Goal: Task Accomplishment & Management: Complete application form

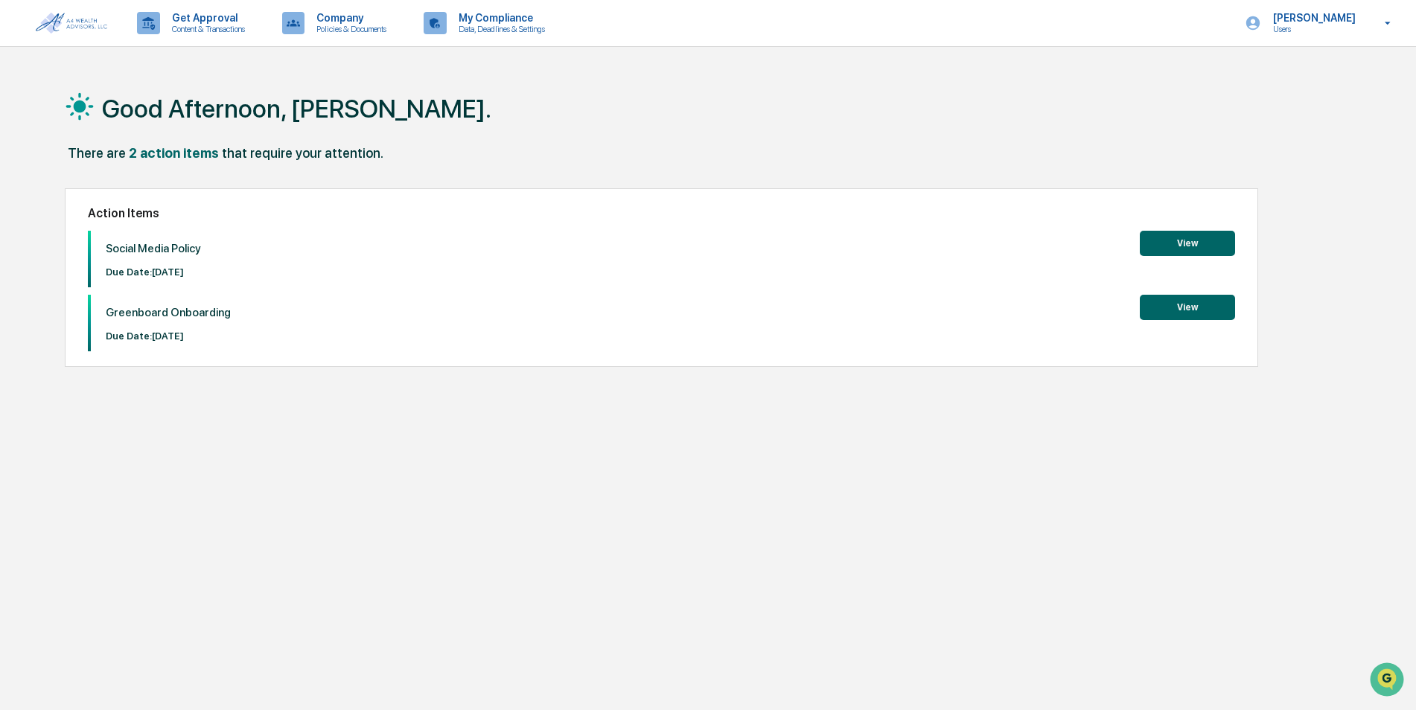
click at [1196, 240] on button "View" at bounding box center [1187, 243] width 95 height 25
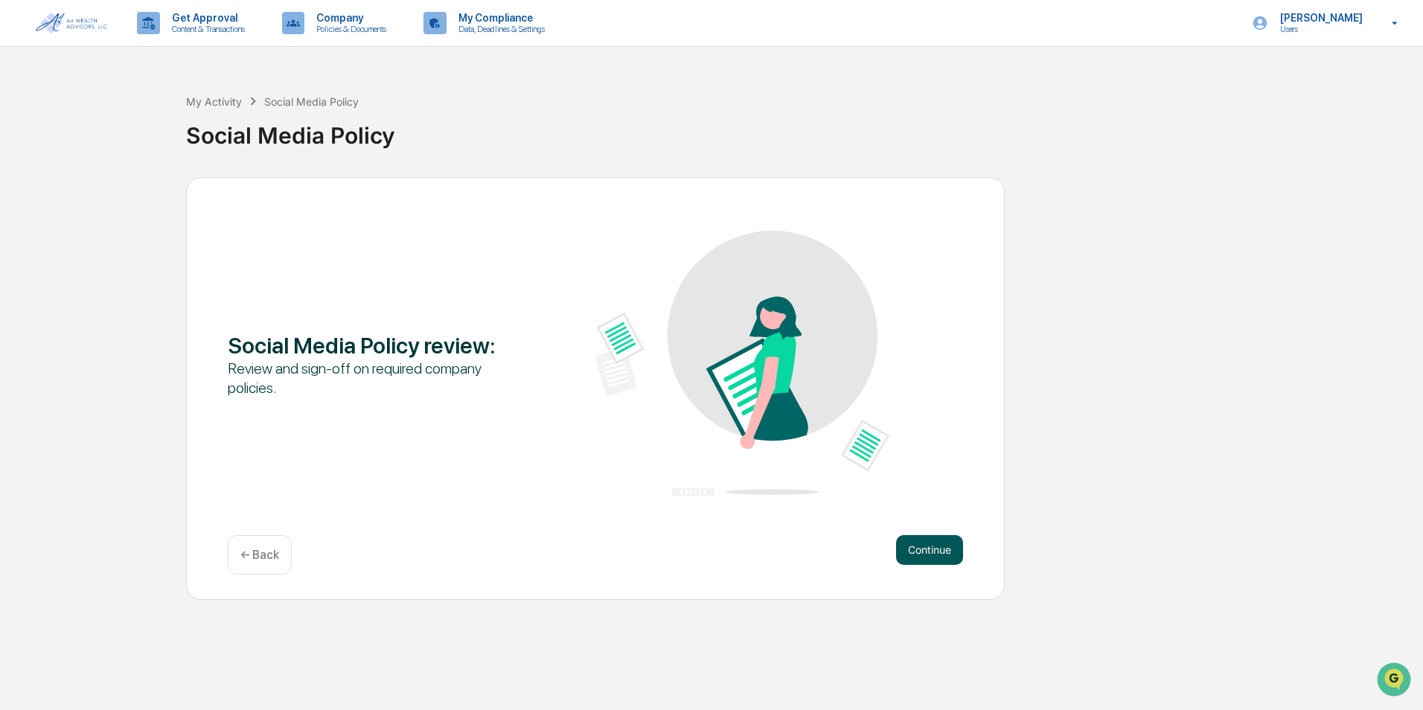
click at [943, 537] on button "Continue" at bounding box center [929, 550] width 67 height 30
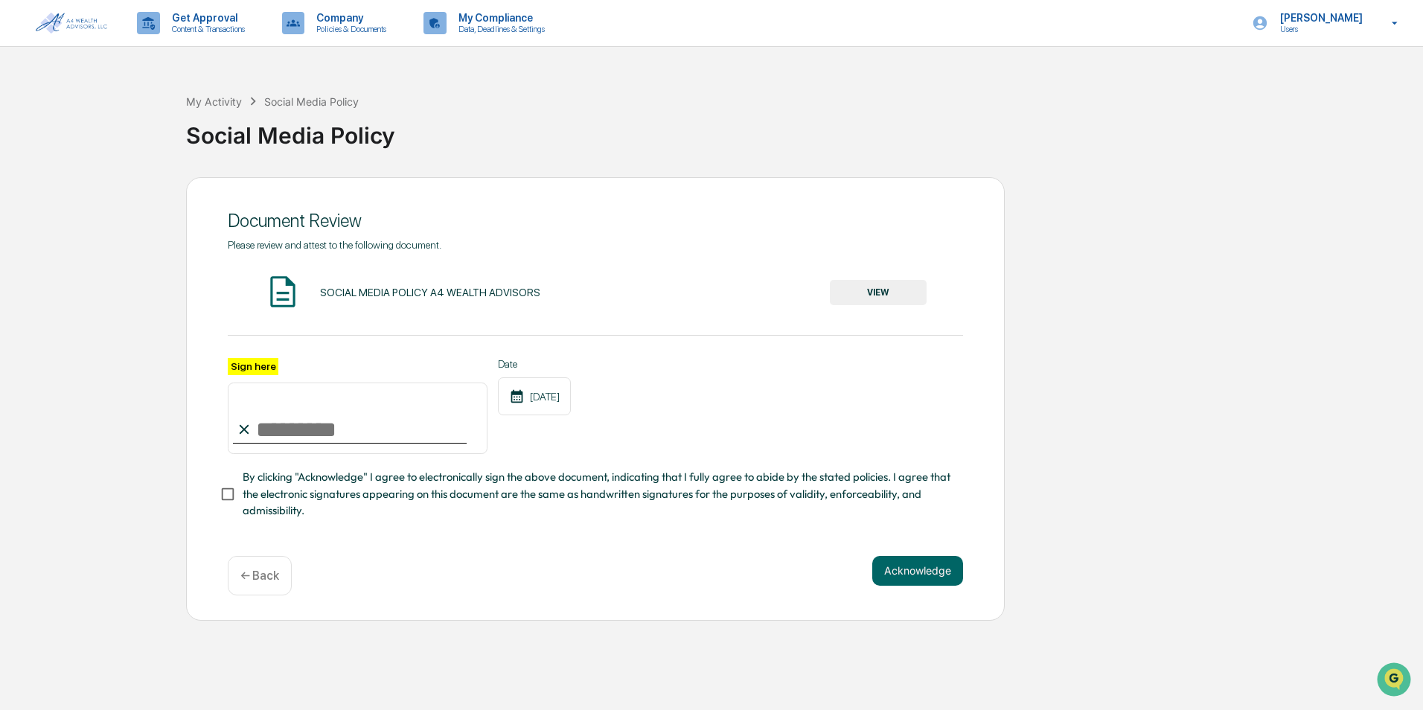
click at [266, 427] on input "Sign here" at bounding box center [358, 418] width 260 height 71
type input "**********"
click at [902, 567] on button "Acknowledge" at bounding box center [917, 571] width 91 height 30
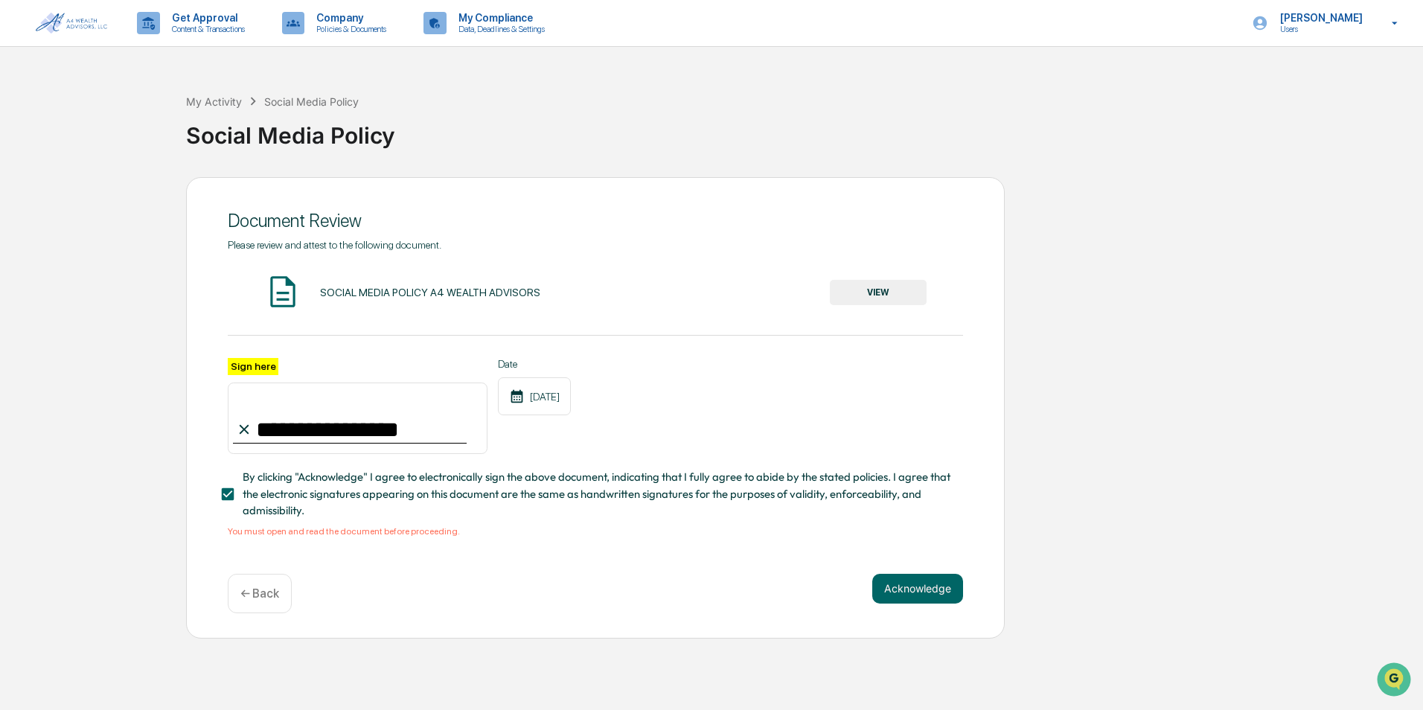
click at [425, 291] on div "SOCIAL MEDIA POLICY A4 WEALTH ADVISORS" at bounding box center [430, 293] width 220 height 12
click at [918, 293] on button "VIEW" at bounding box center [878, 292] width 97 height 25
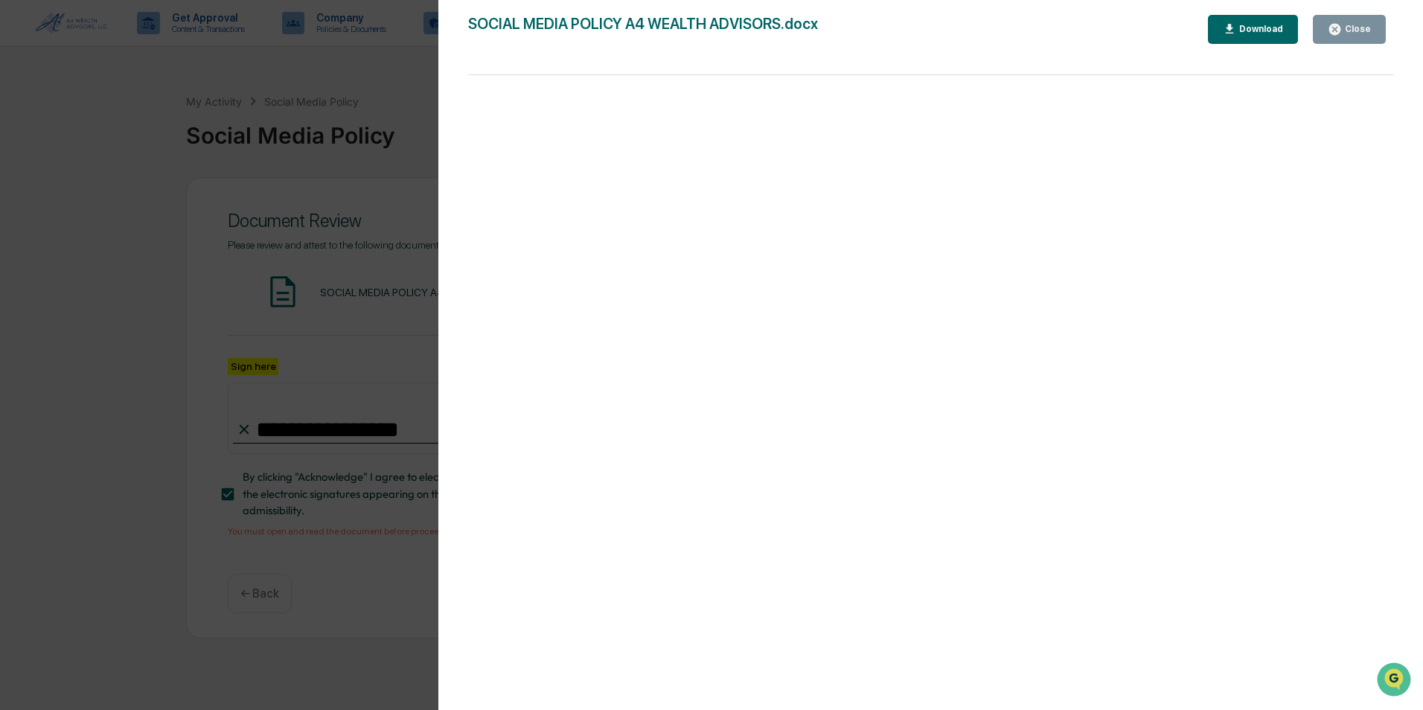
click at [1365, 23] on div "Close" at bounding box center [1349, 29] width 43 height 14
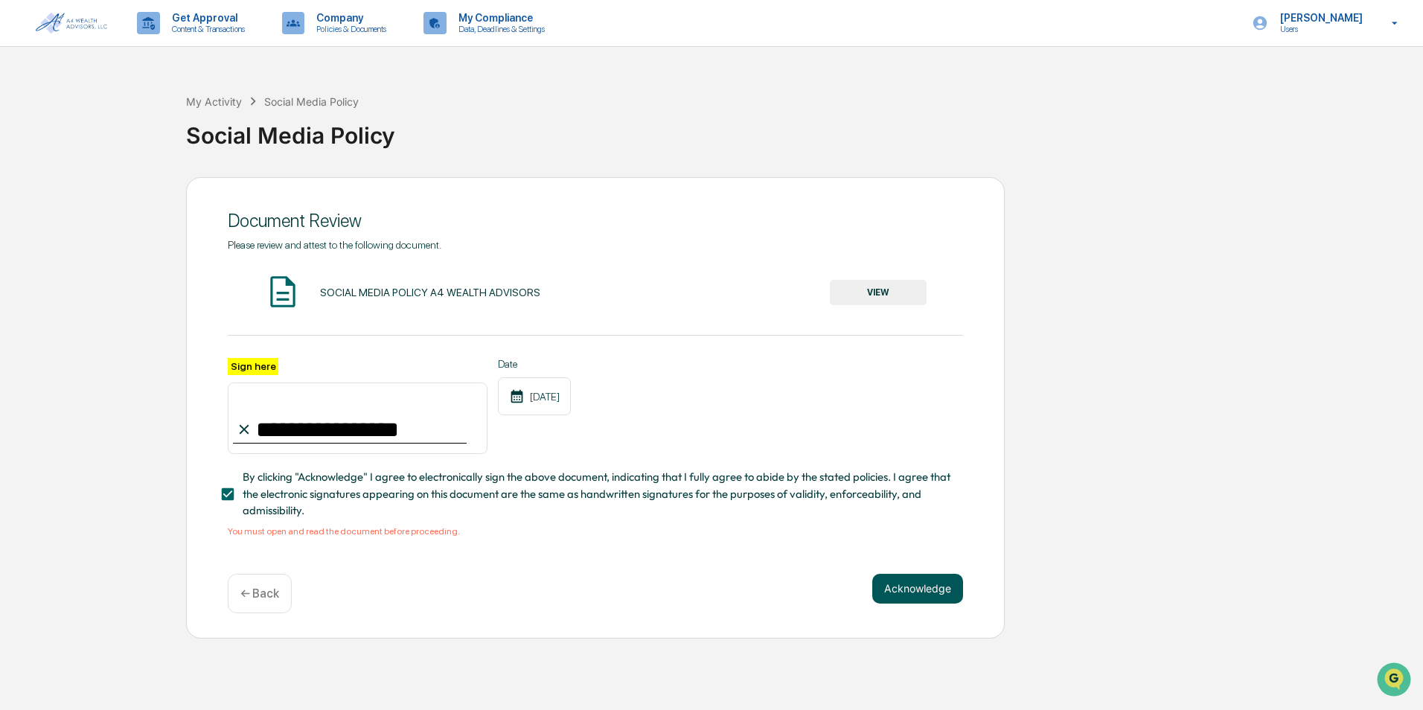
click at [909, 588] on button "Acknowledge" at bounding box center [917, 589] width 91 height 30
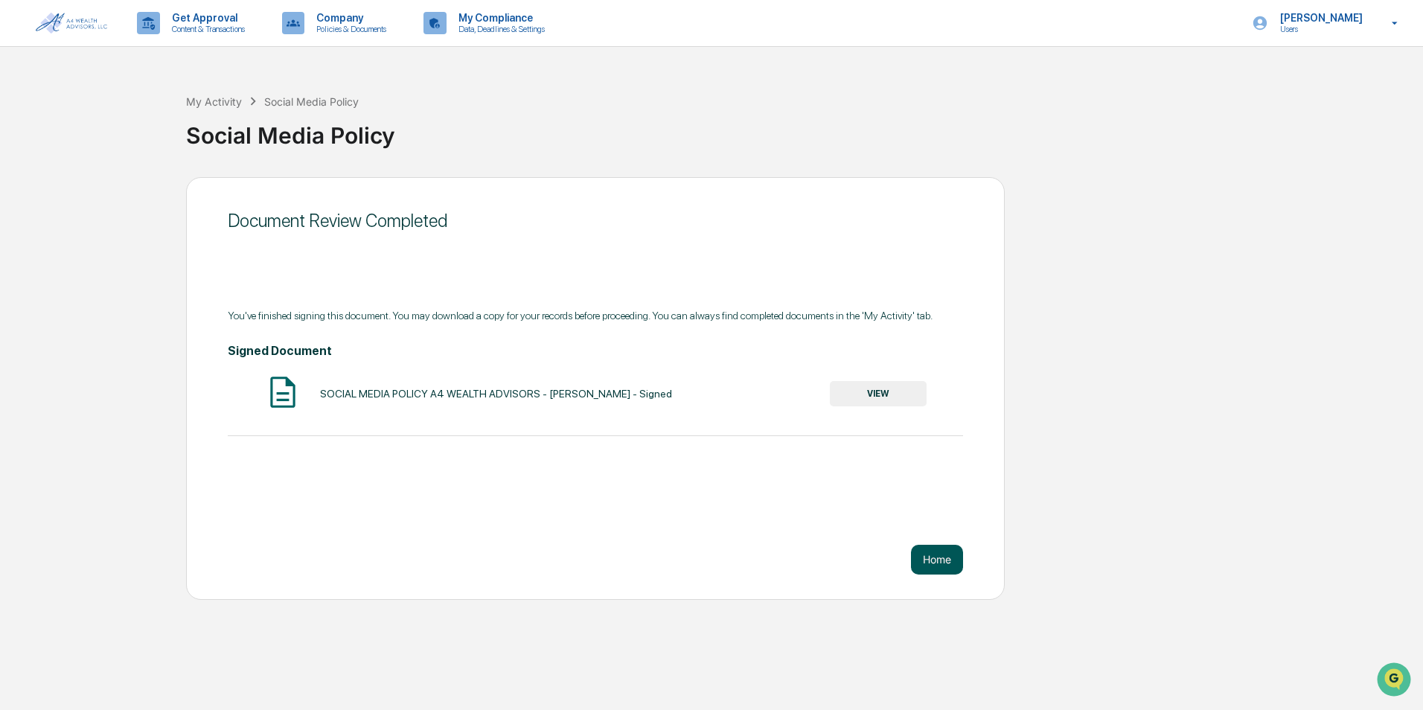
click at [946, 552] on button "Home" at bounding box center [937, 560] width 52 height 30
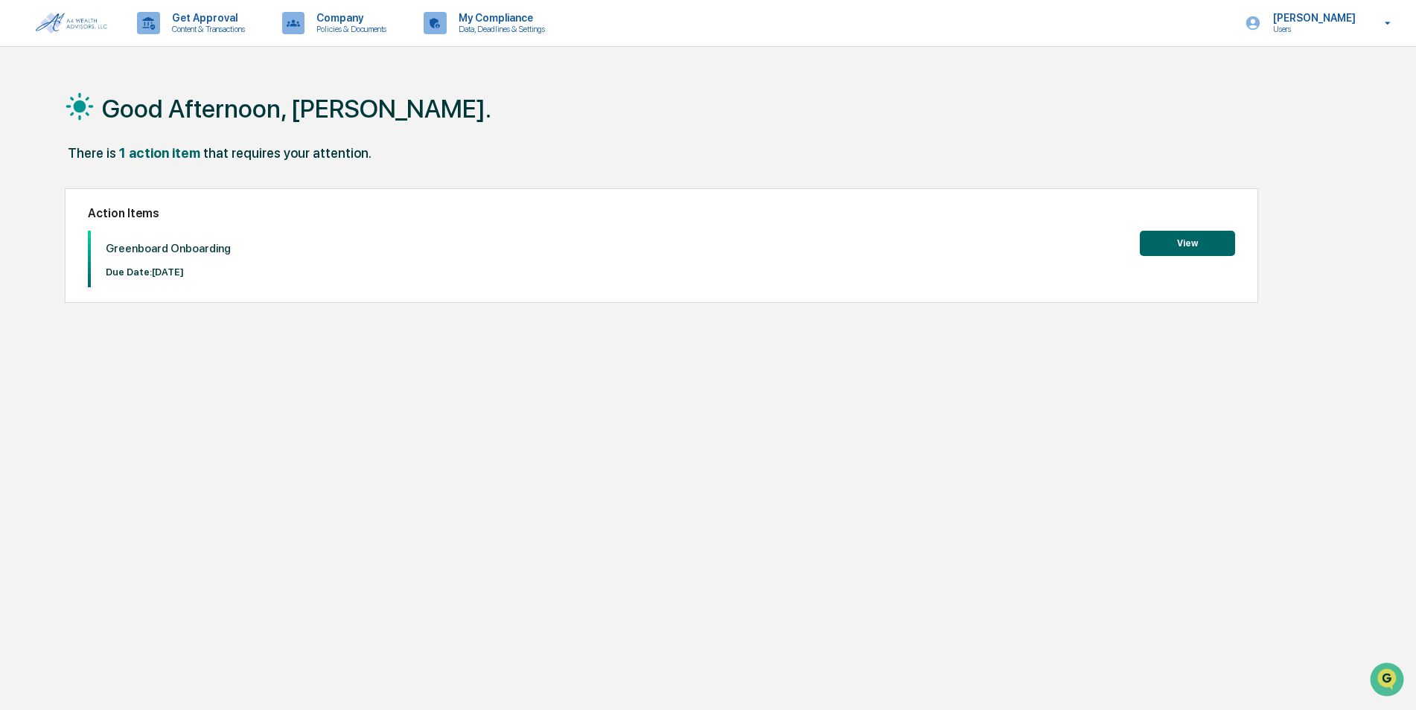
click at [1205, 243] on button "View" at bounding box center [1187, 243] width 95 height 25
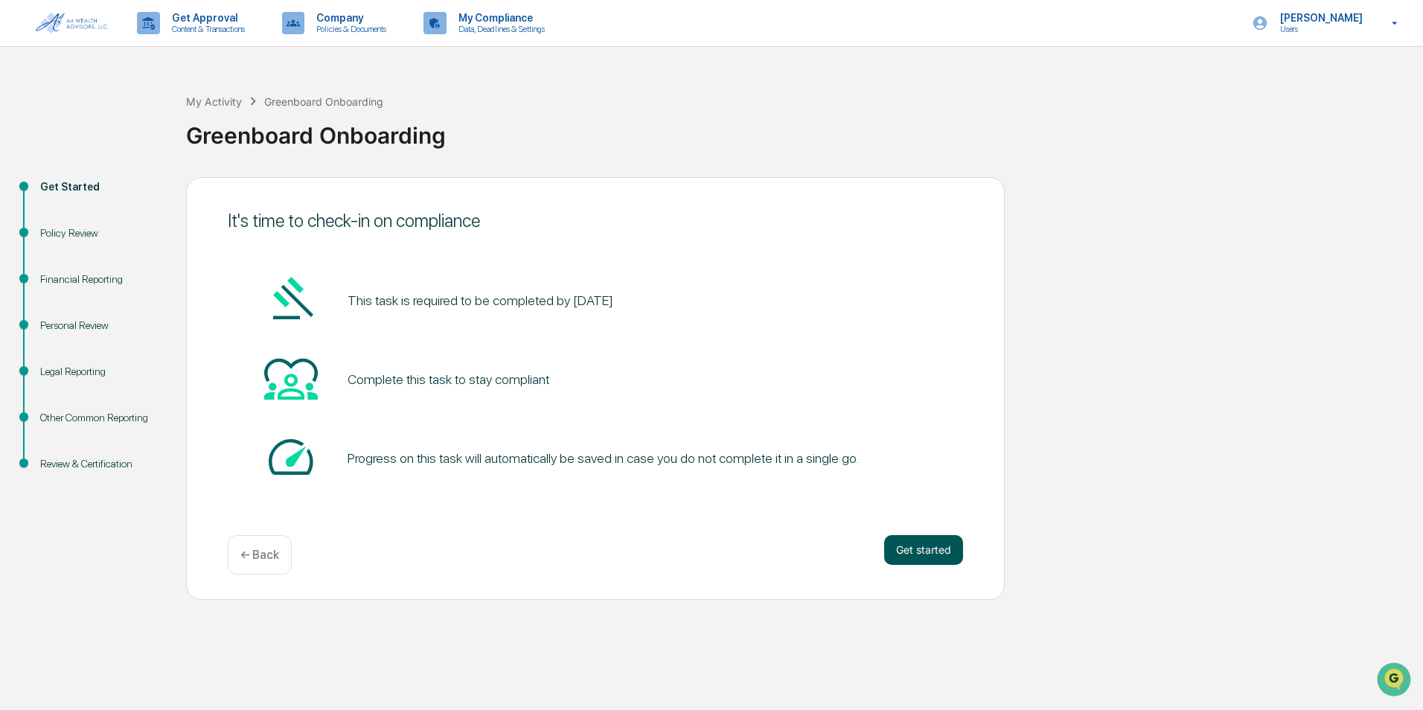
click at [927, 549] on button "Get started" at bounding box center [923, 550] width 79 height 30
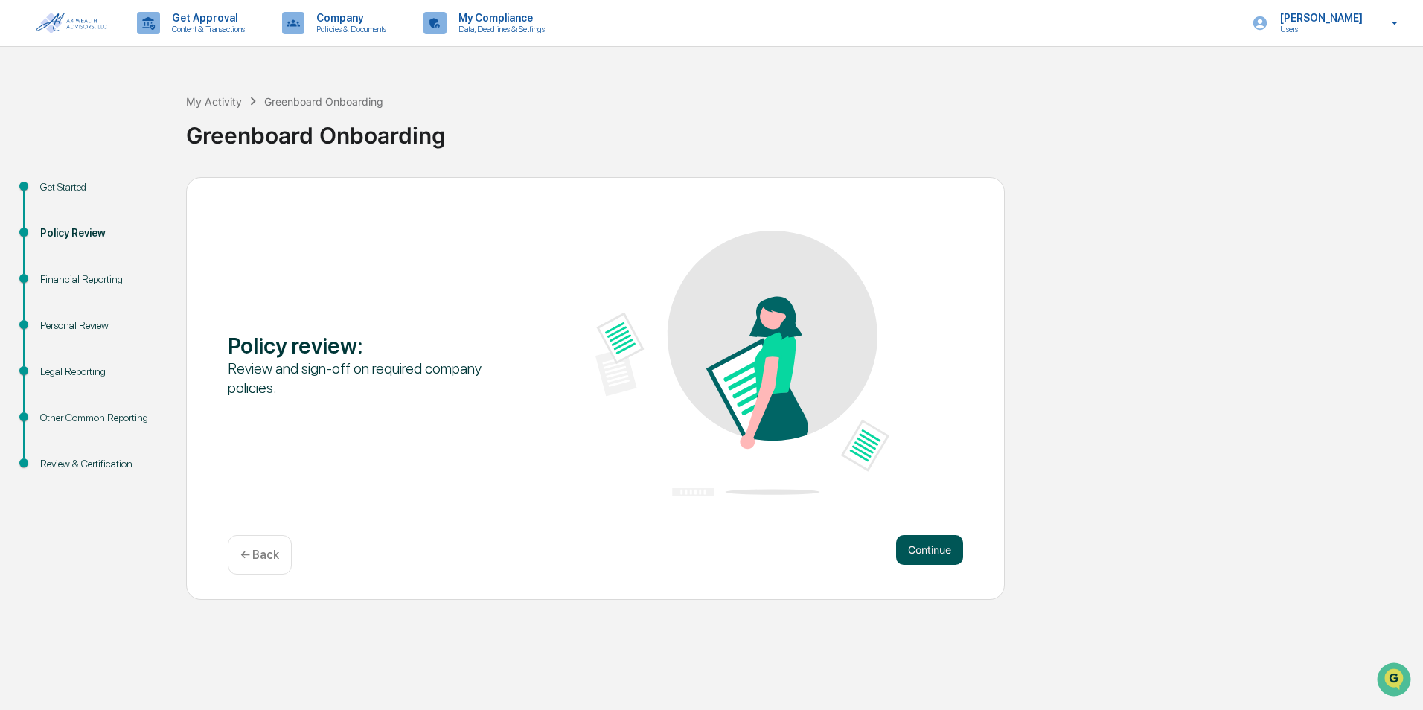
click at [927, 554] on button "Continue" at bounding box center [929, 550] width 67 height 30
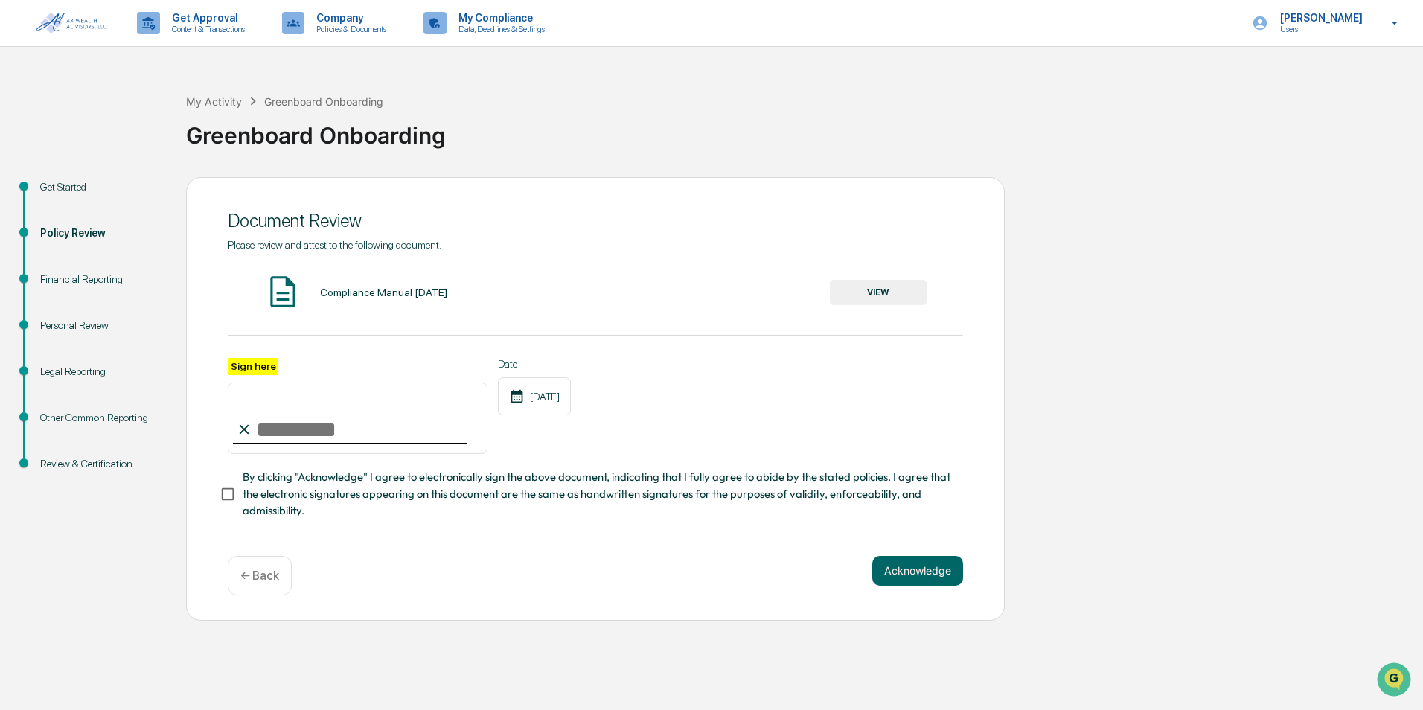
click at [326, 430] on input "Sign here" at bounding box center [358, 418] width 260 height 71
type input "**********"
click at [520, 605] on div "**********" at bounding box center [595, 399] width 819 height 444
click at [892, 290] on button "VIEW" at bounding box center [878, 292] width 97 height 25
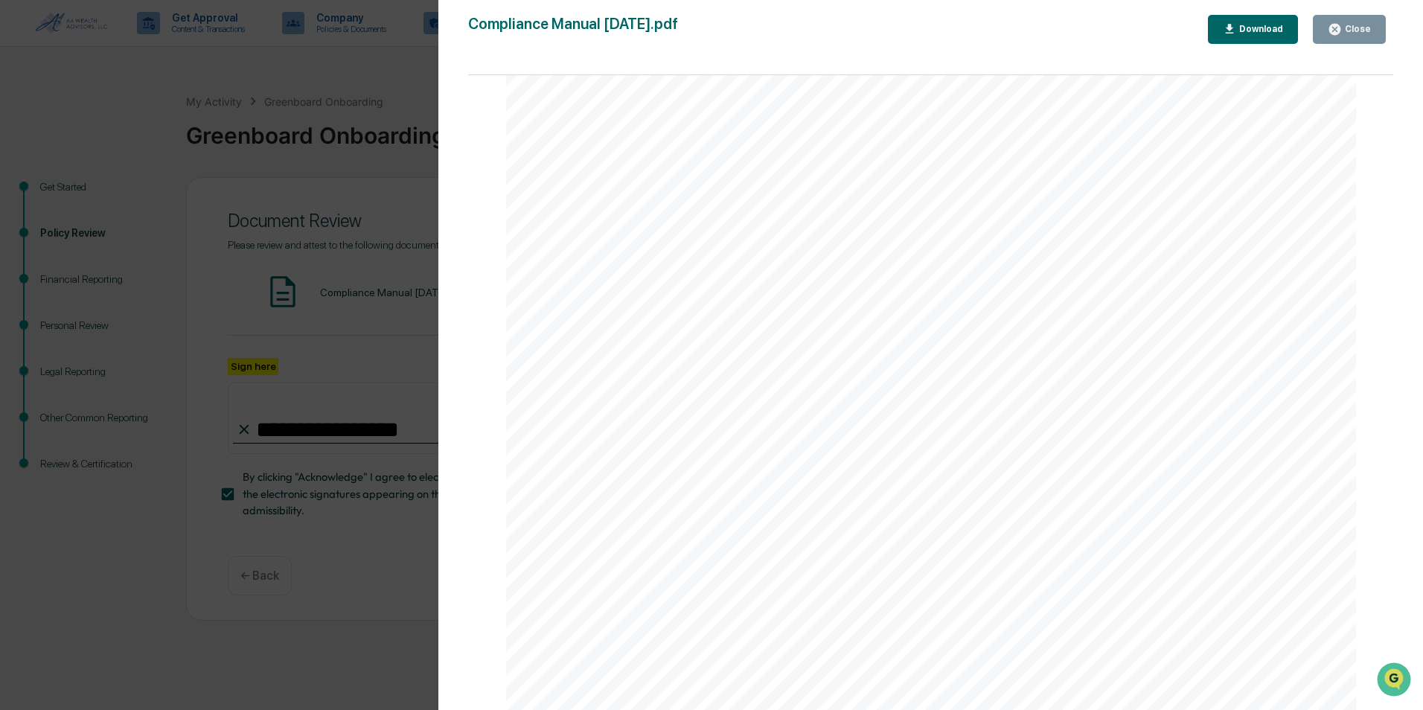
scroll to position [13326, 0]
click at [1357, 27] on div "Close" at bounding box center [1356, 29] width 29 height 10
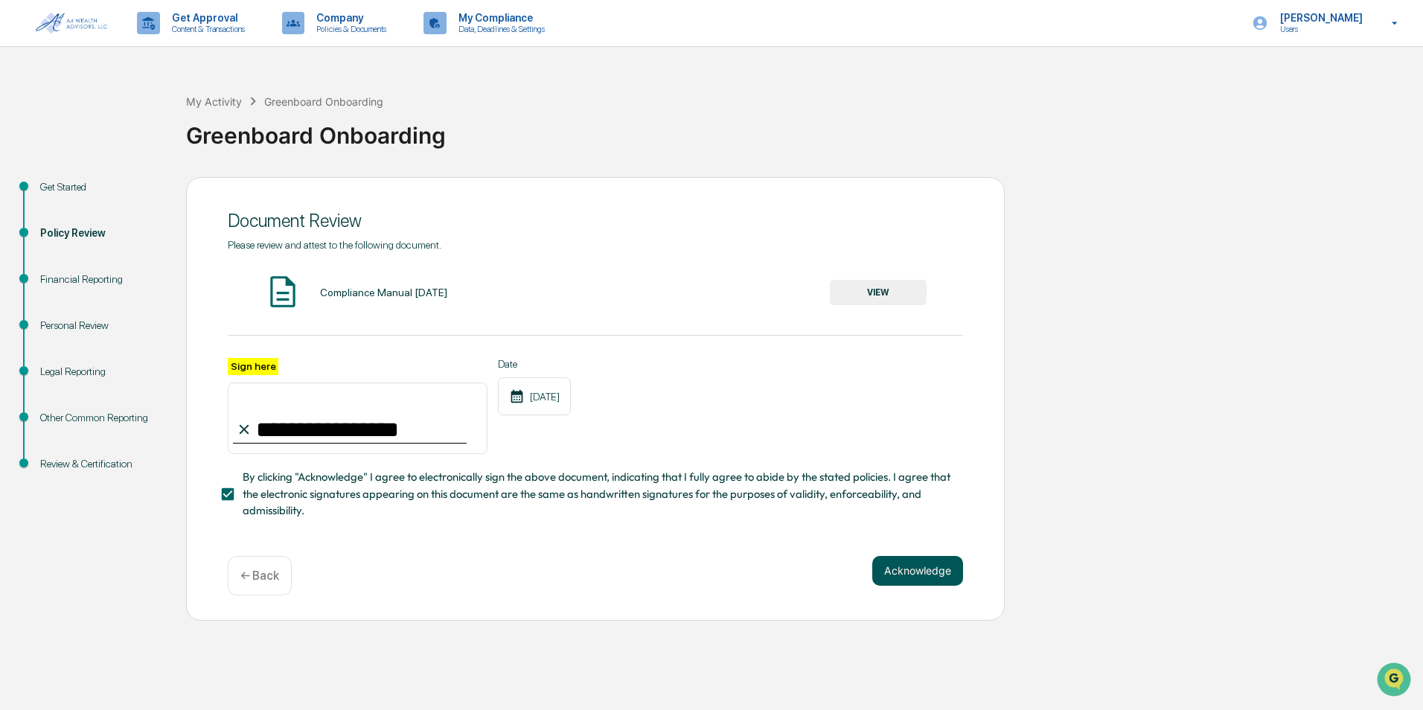
click at [902, 578] on button "Acknowledge" at bounding box center [917, 571] width 91 height 30
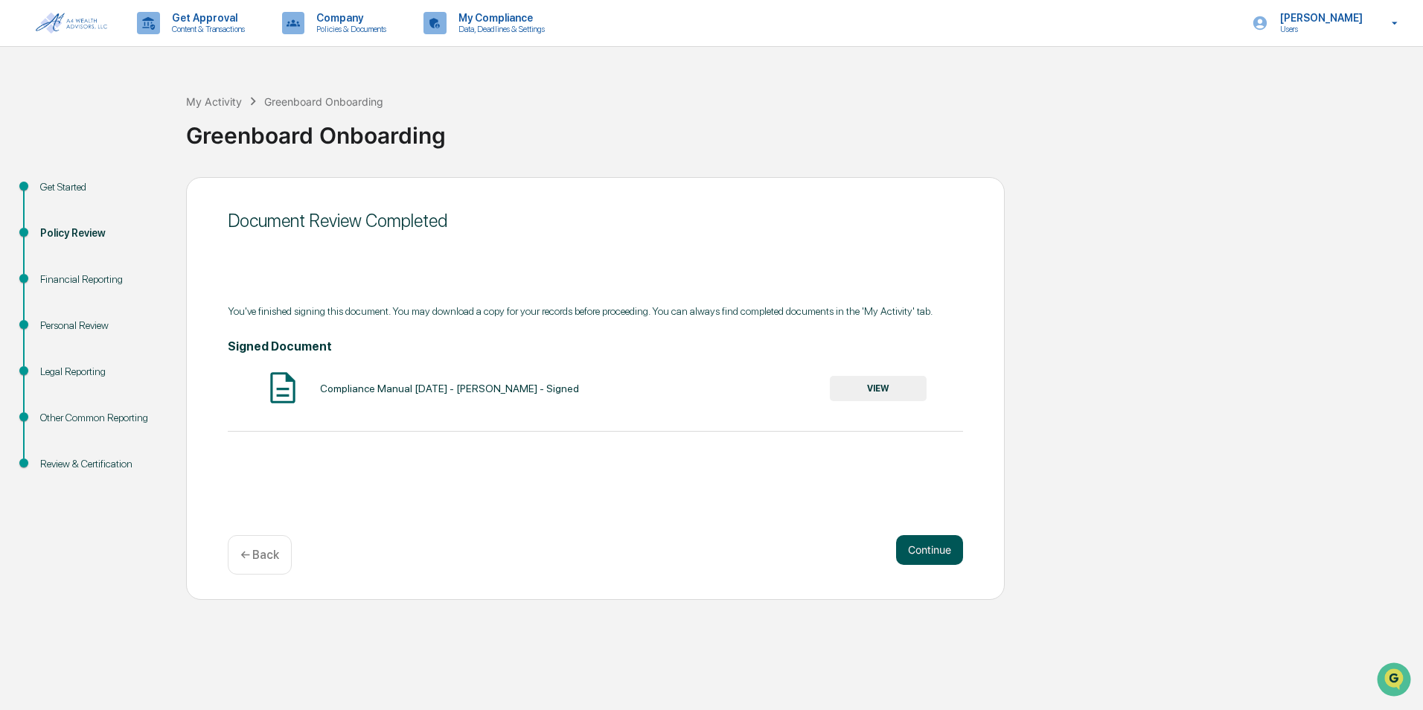
click at [938, 546] on button "Continue" at bounding box center [929, 550] width 67 height 30
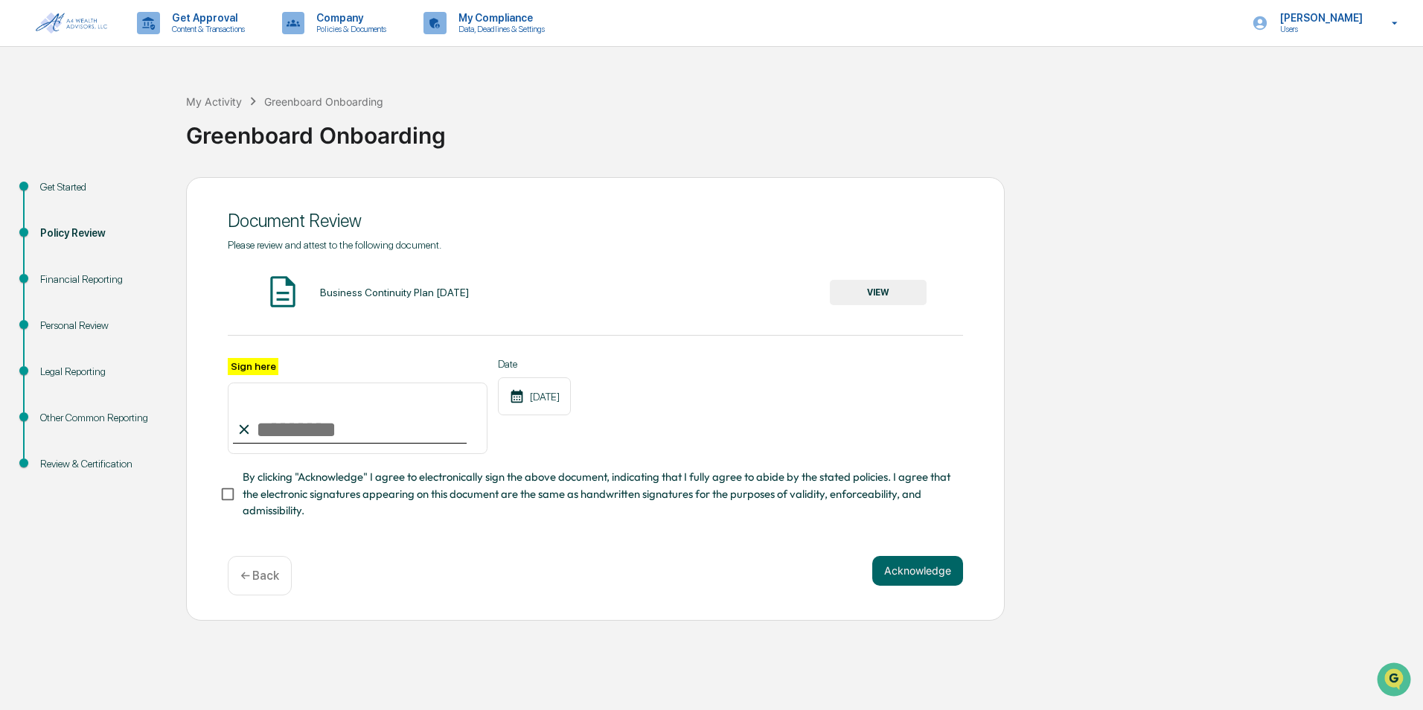
click at [380, 418] on input "Sign here" at bounding box center [358, 418] width 260 height 71
type input "**********"
click at [910, 581] on button "Acknowledge" at bounding box center [917, 571] width 91 height 30
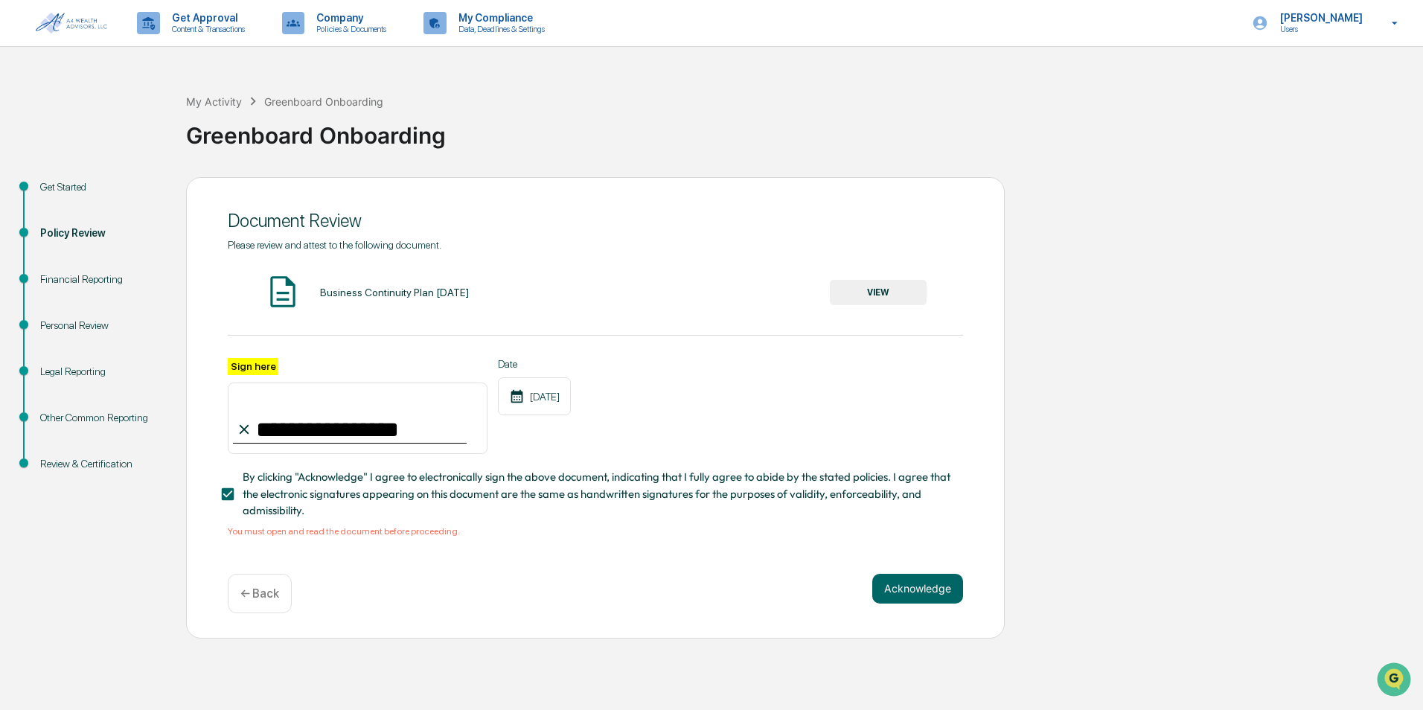
click at [898, 302] on button "VIEW" at bounding box center [878, 292] width 97 height 25
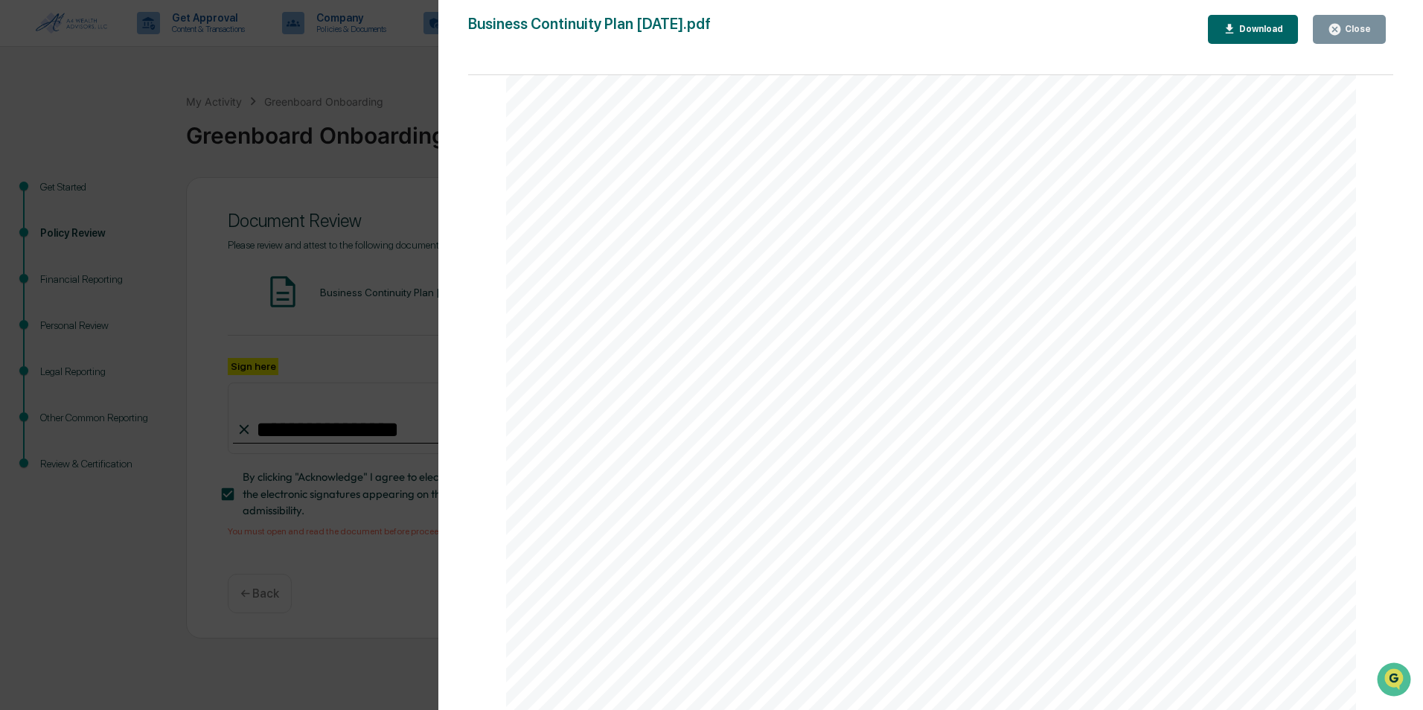
scroll to position [3948, 0]
click at [1355, 10] on div "Version History 09/22/2025, 10:23 PM Heather Fowler Business Continuity Plan 1.…" at bounding box center [930, 370] width 985 height 740
click at [1351, 31] on div "Close" at bounding box center [1356, 29] width 29 height 10
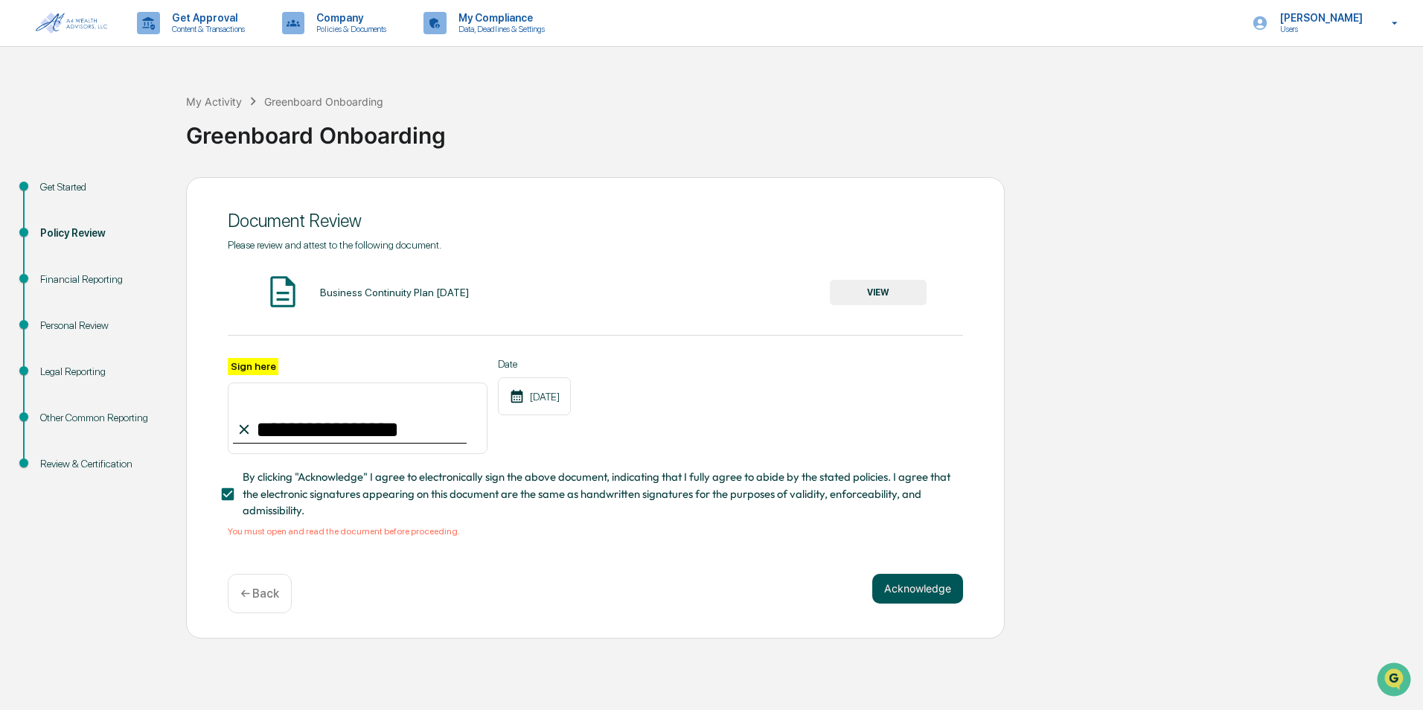
click at [905, 586] on button "Acknowledge" at bounding box center [917, 589] width 91 height 30
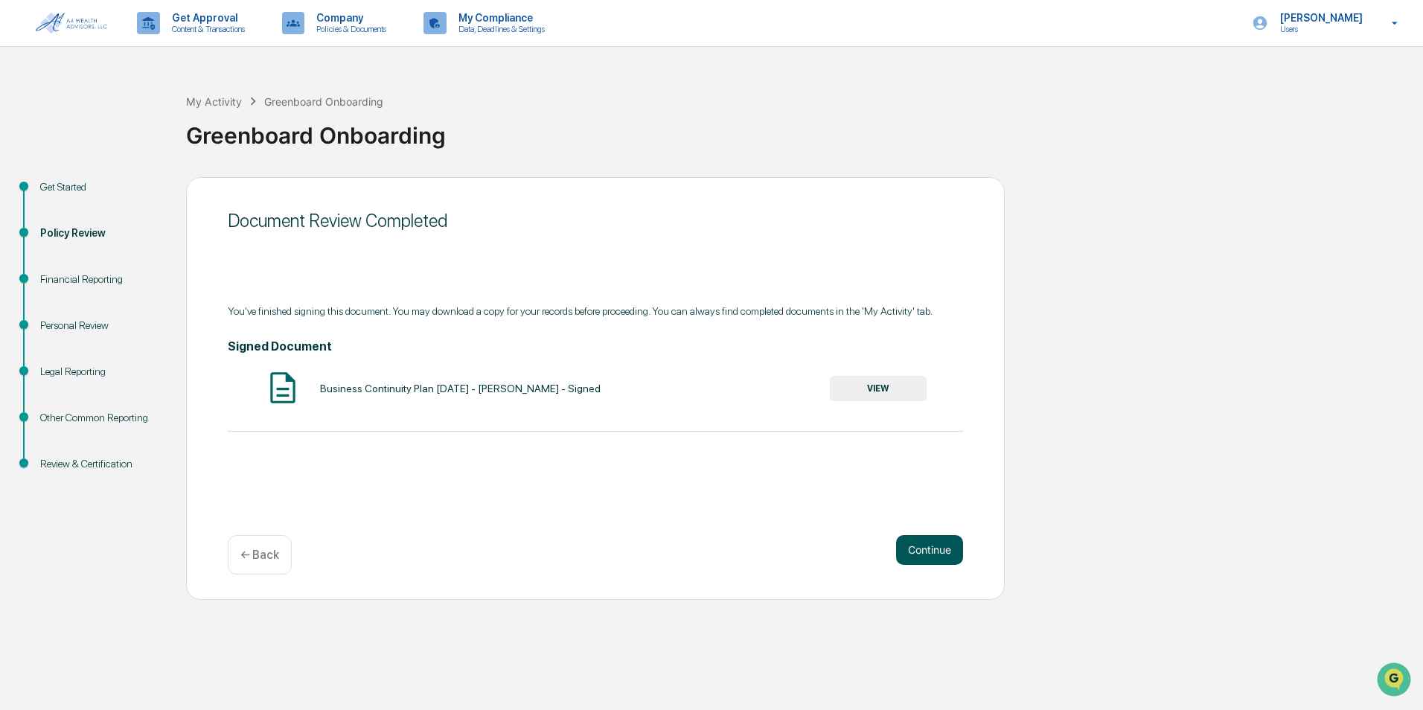
click at [916, 555] on button "Continue" at bounding box center [929, 550] width 67 height 30
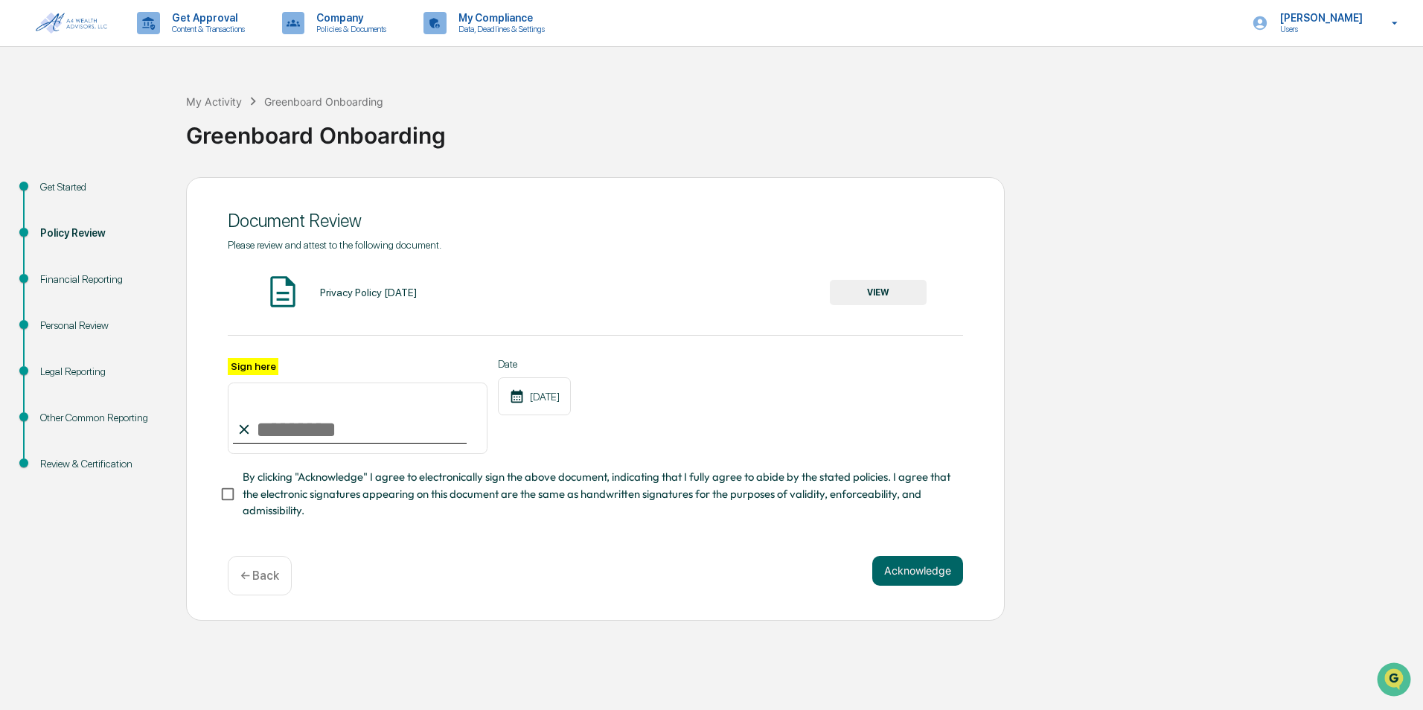
click at [881, 296] on button "VIEW" at bounding box center [878, 292] width 97 height 25
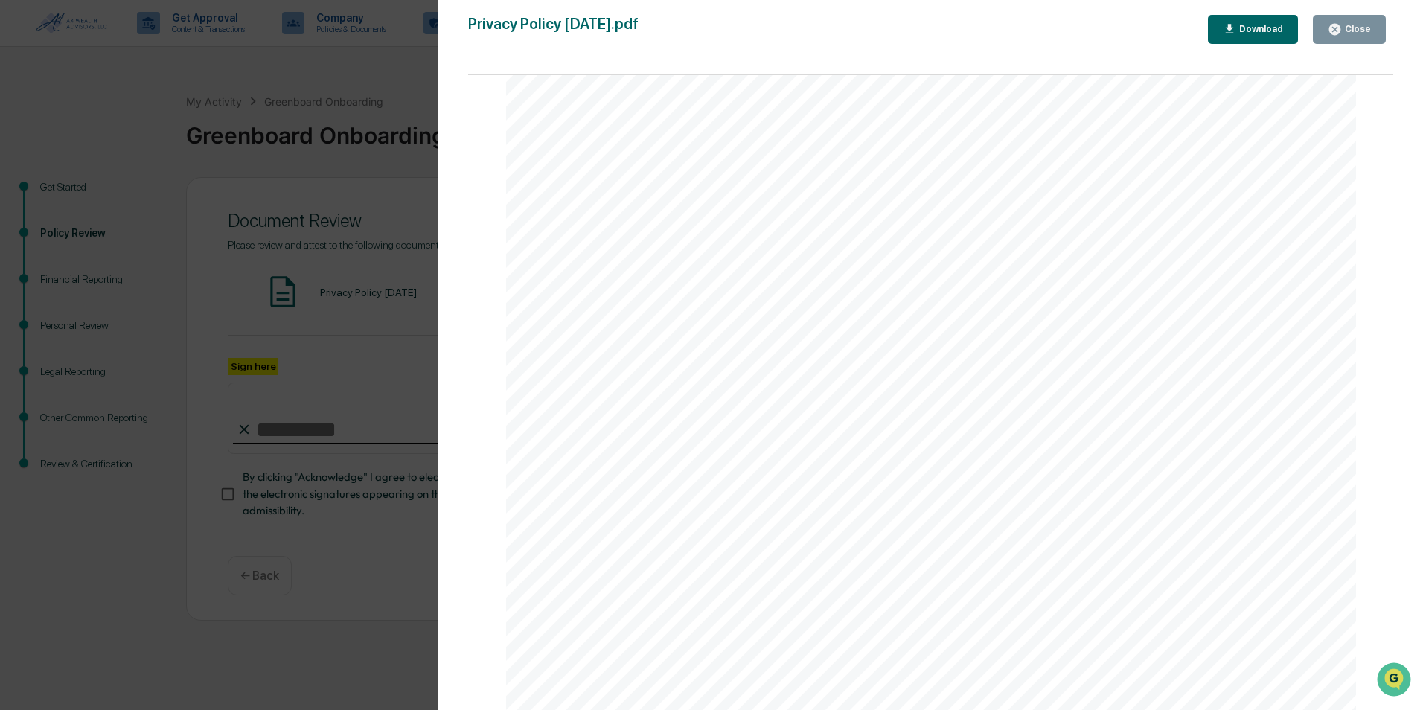
scroll to position [893, 0]
click at [1364, 35] on div "Close" at bounding box center [1349, 29] width 43 height 14
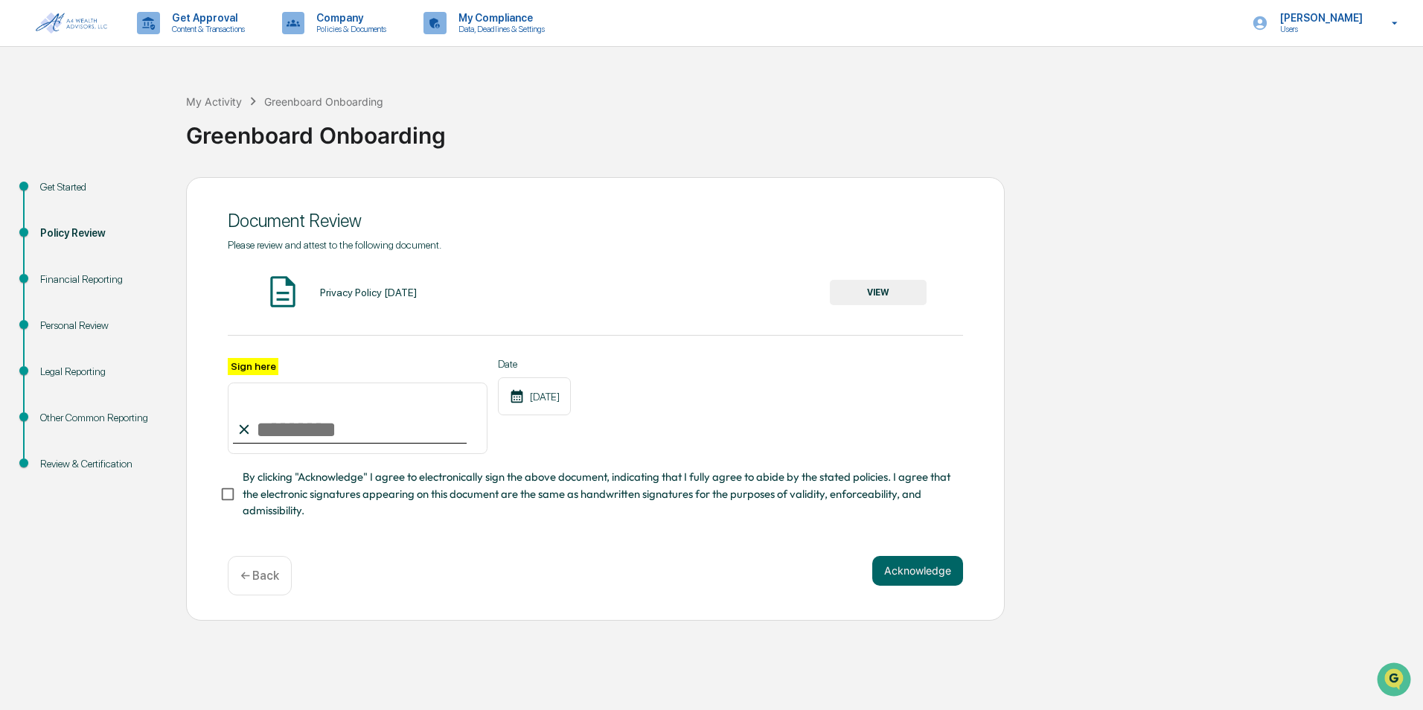
click at [363, 435] on input "Sign here" at bounding box center [358, 418] width 260 height 71
type input "**********"
click at [942, 577] on button "Acknowledge" at bounding box center [917, 571] width 91 height 30
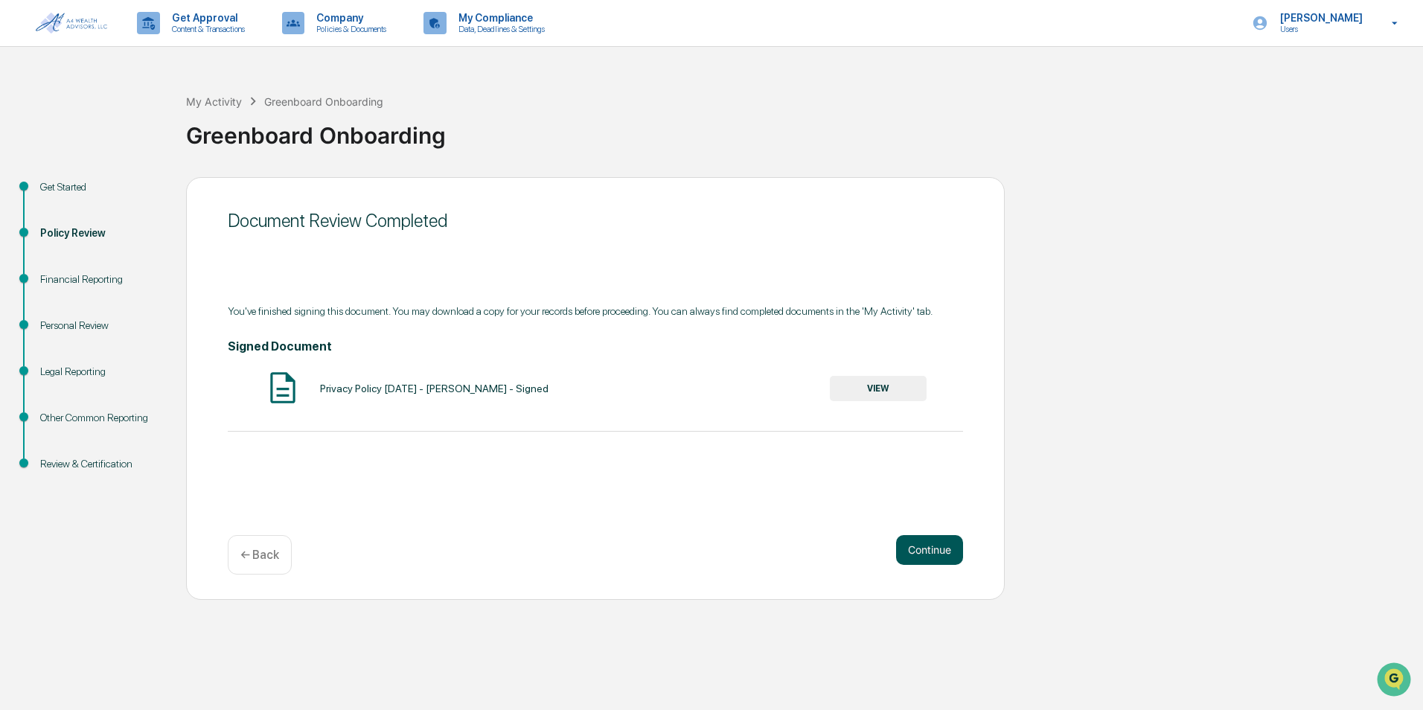
click at [924, 555] on button "Continue" at bounding box center [929, 550] width 67 height 30
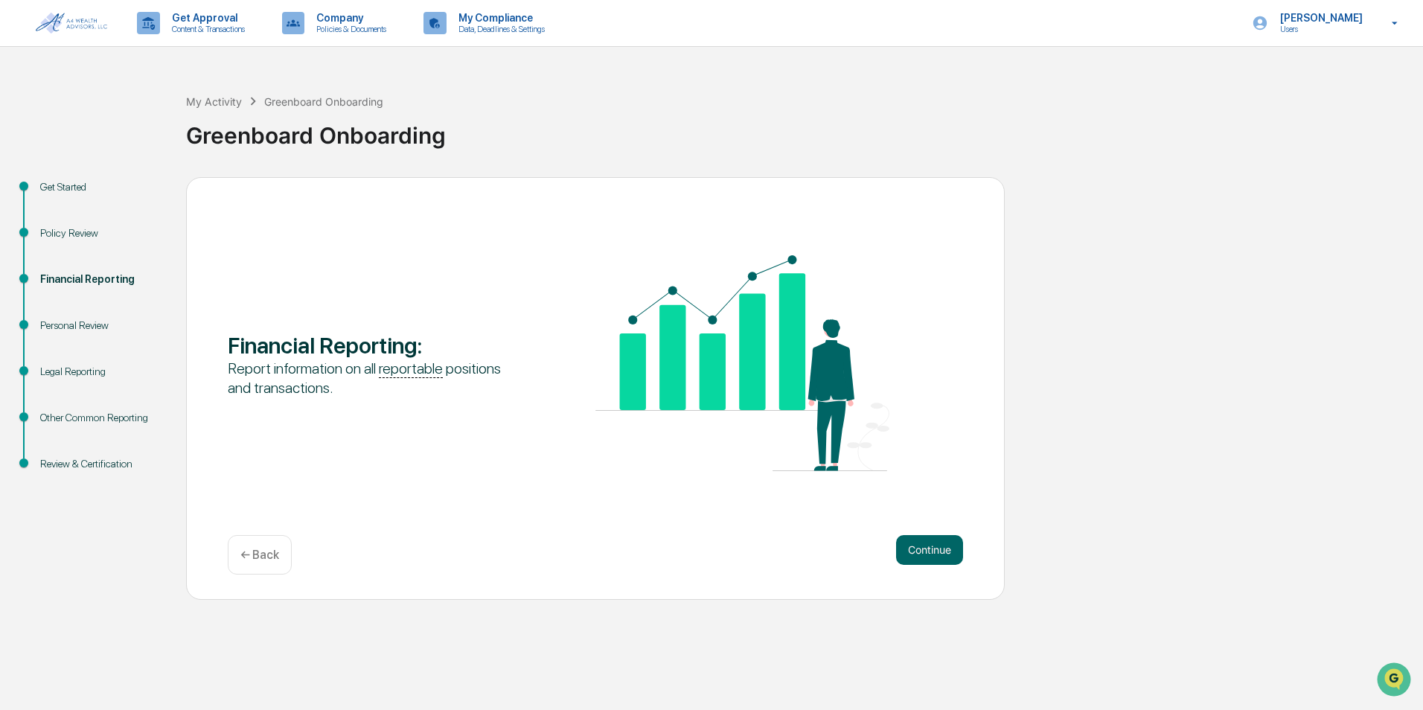
click at [924, 555] on button "Continue" at bounding box center [929, 550] width 67 height 30
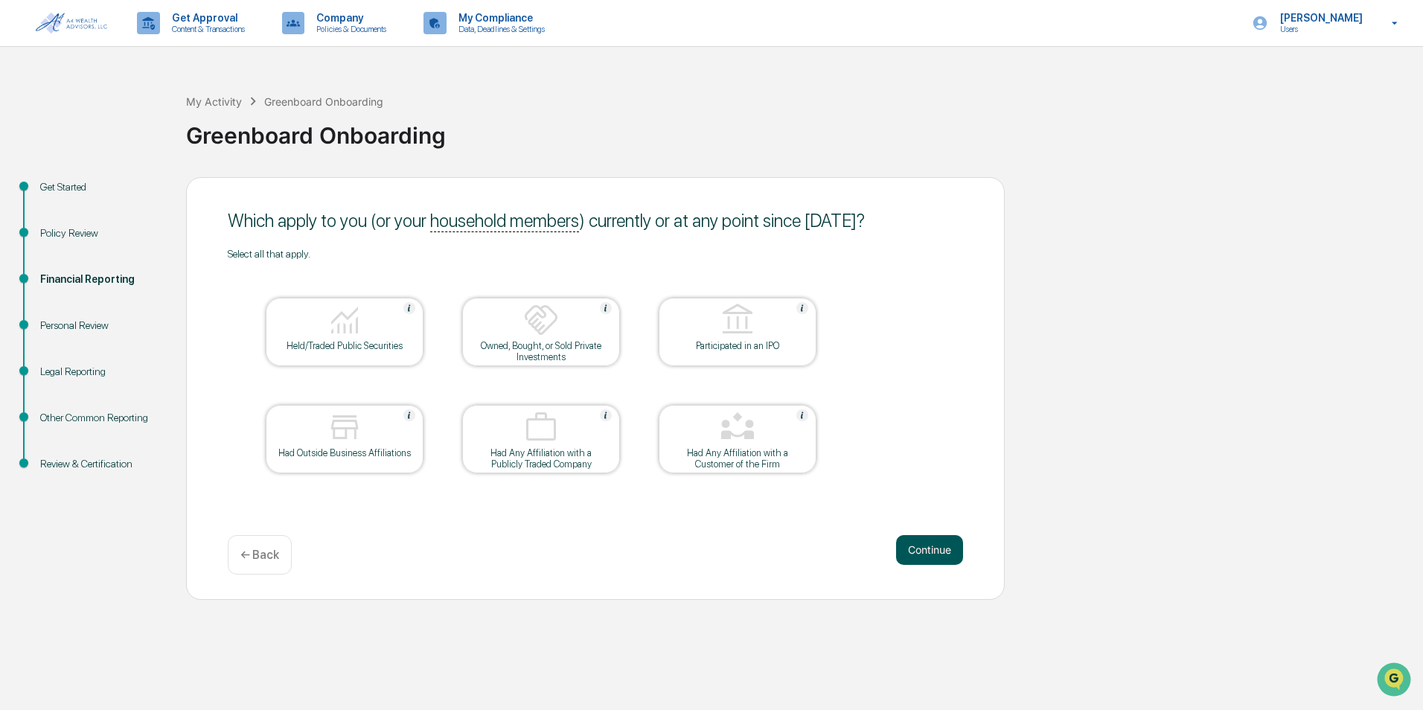
click at [939, 550] on button "Continue" at bounding box center [929, 550] width 67 height 30
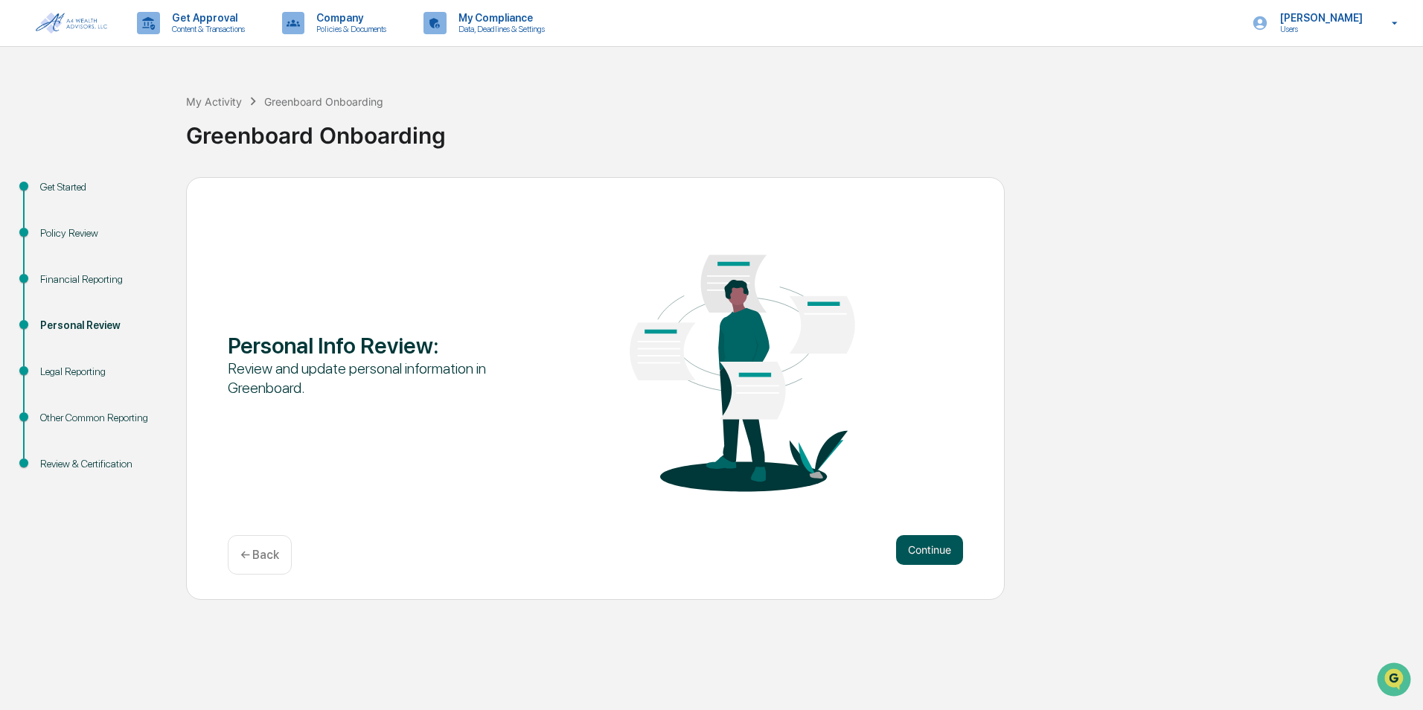
click at [937, 552] on button "Continue" at bounding box center [929, 550] width 67 height 30
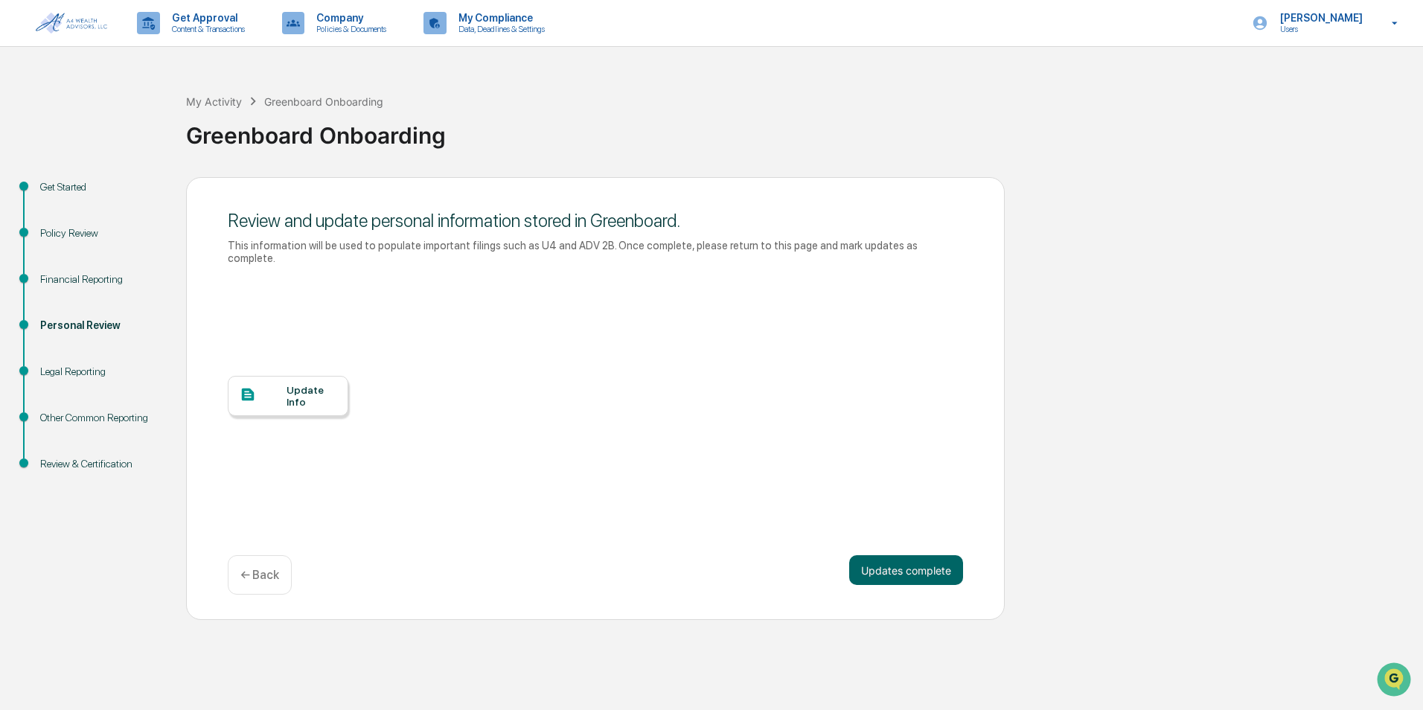
click at [319, 384] on div "Update Info" at bounding box center [312, 396] width 50 height 24
click at [78, 319] on div "Personal Review" at bounding box center [101, 326] width 122 height 16
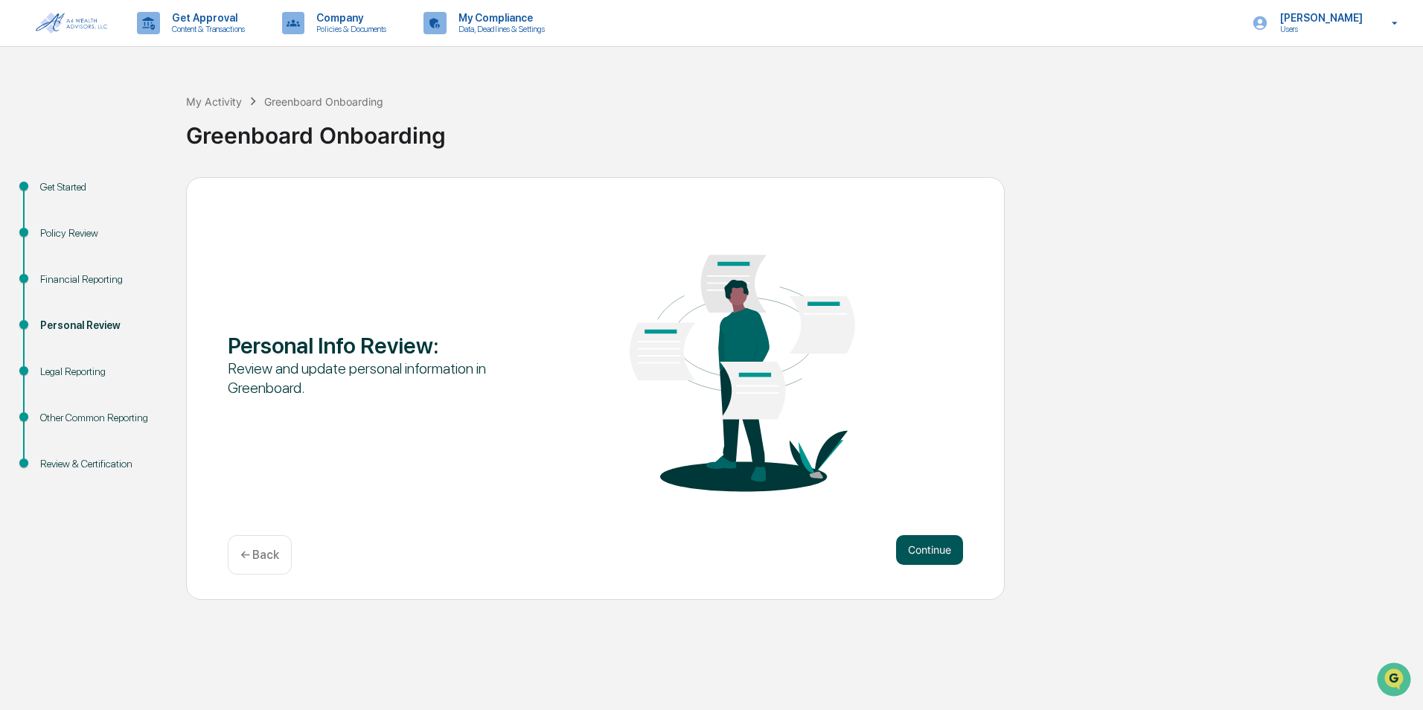
click at [913, 543] on button "Continue" at bounding box center [929, 550] width 67 height 30
